Goal: Check status: Check status

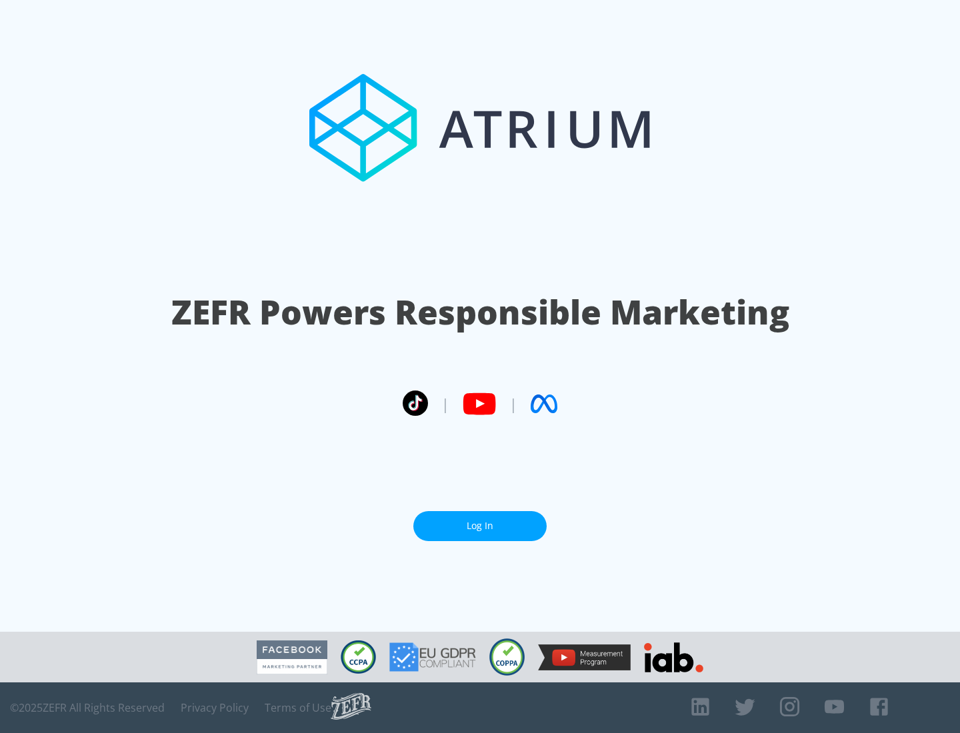
click at [480, 526] on link "Log In" at bounding box center [479, 526] width 133 height 30
